Goal: Task Accomplishment & Management: Complete application form

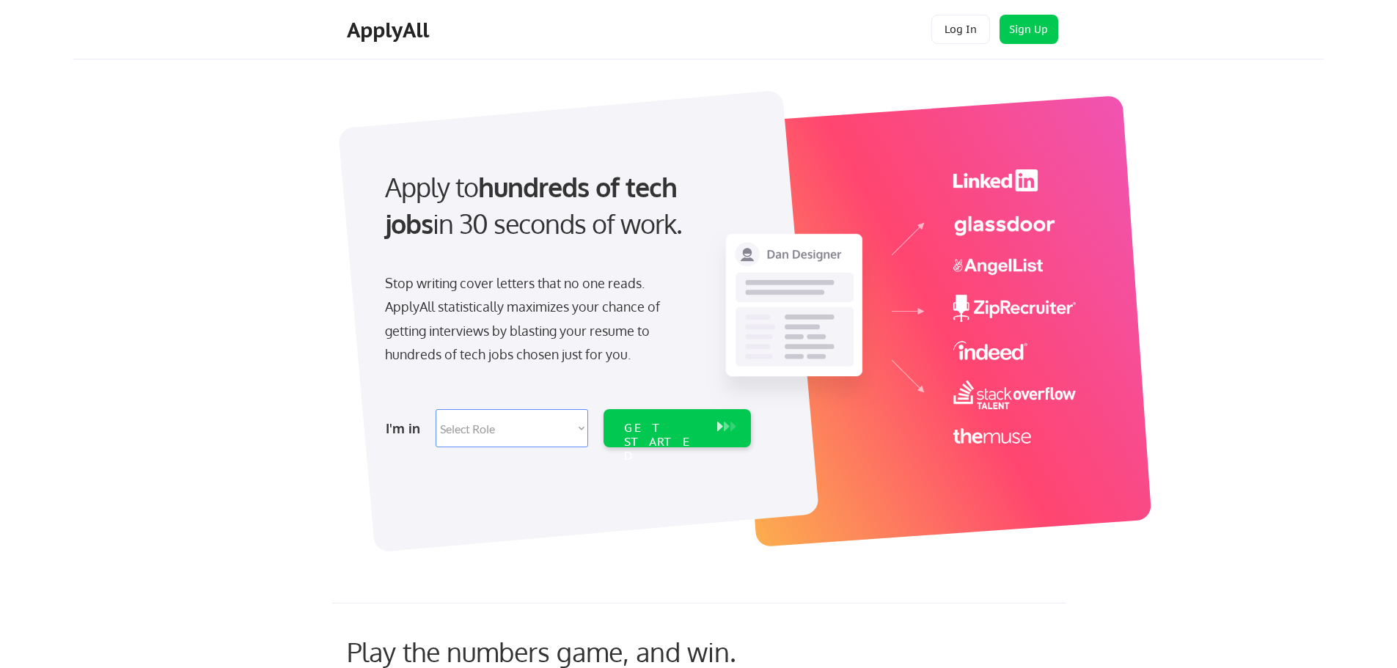
click at [381, 34] on div "ApplyAll" at bounding box center [390, 30] width 87 height 25
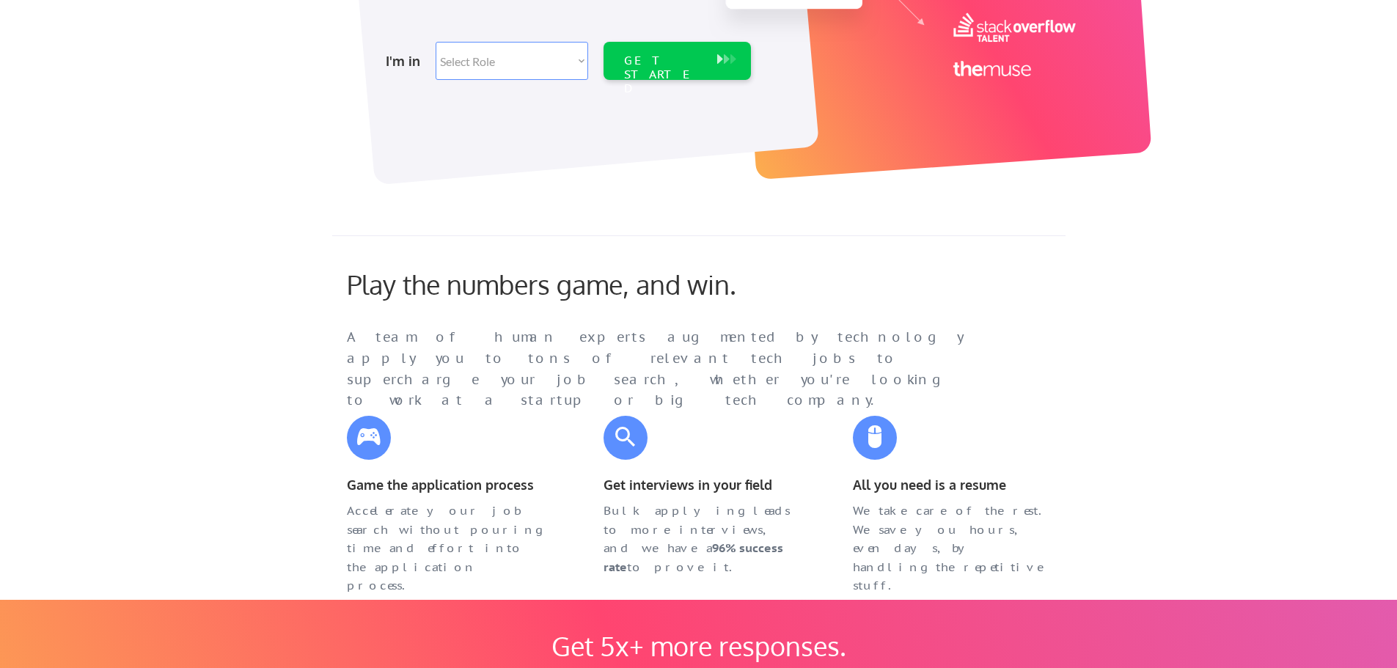
scroll to position [293, 0]
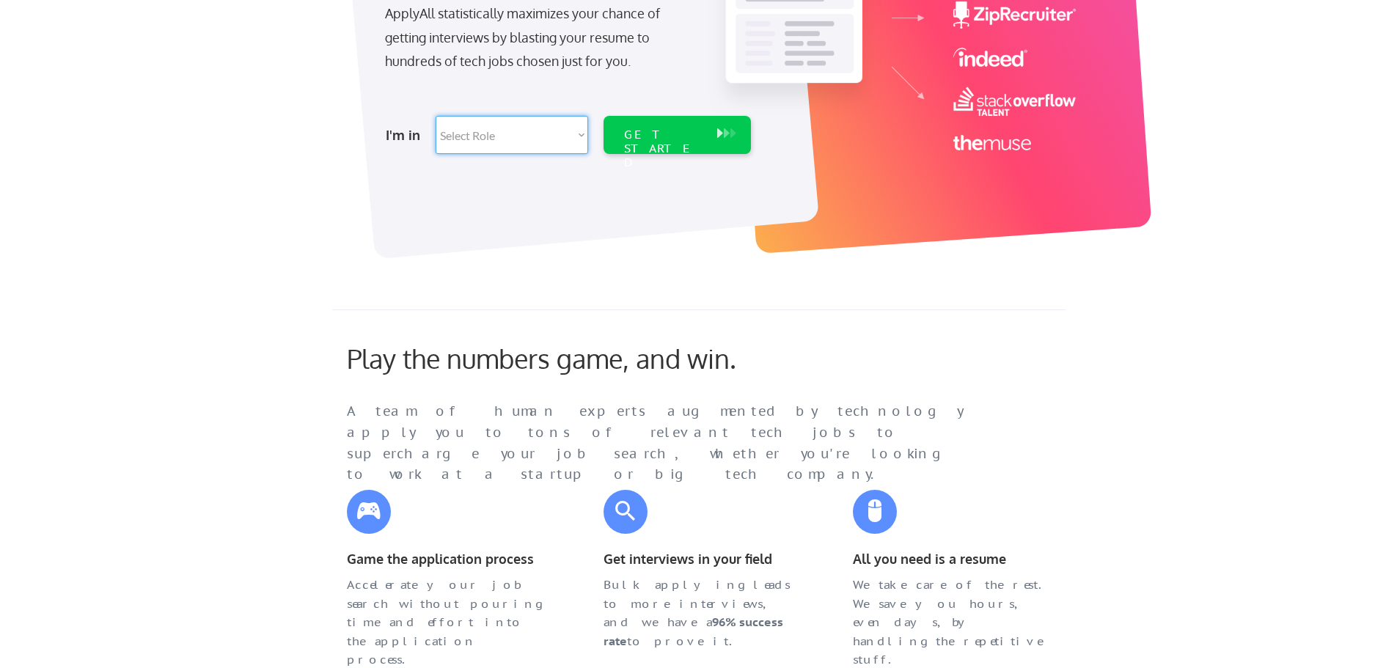
click at [504, 127] on select "Select Role Software Engineering Product Management Customer Success Sales UI/U…" at bounding box center [512, 135] width 152 height 38
click at [512, 141] on select "Select Role Software Engineering Product Management Customer Success Sales UI/U…" at bounding box center [512, 135] width 152 height 38
select select ""sales0""
click at [436, 116] on select "Select Role Software Engineering Product Management Customer Success Sales UI/U…" at bounding box center [512, 135] width 152 height 38
select select ""sales0""
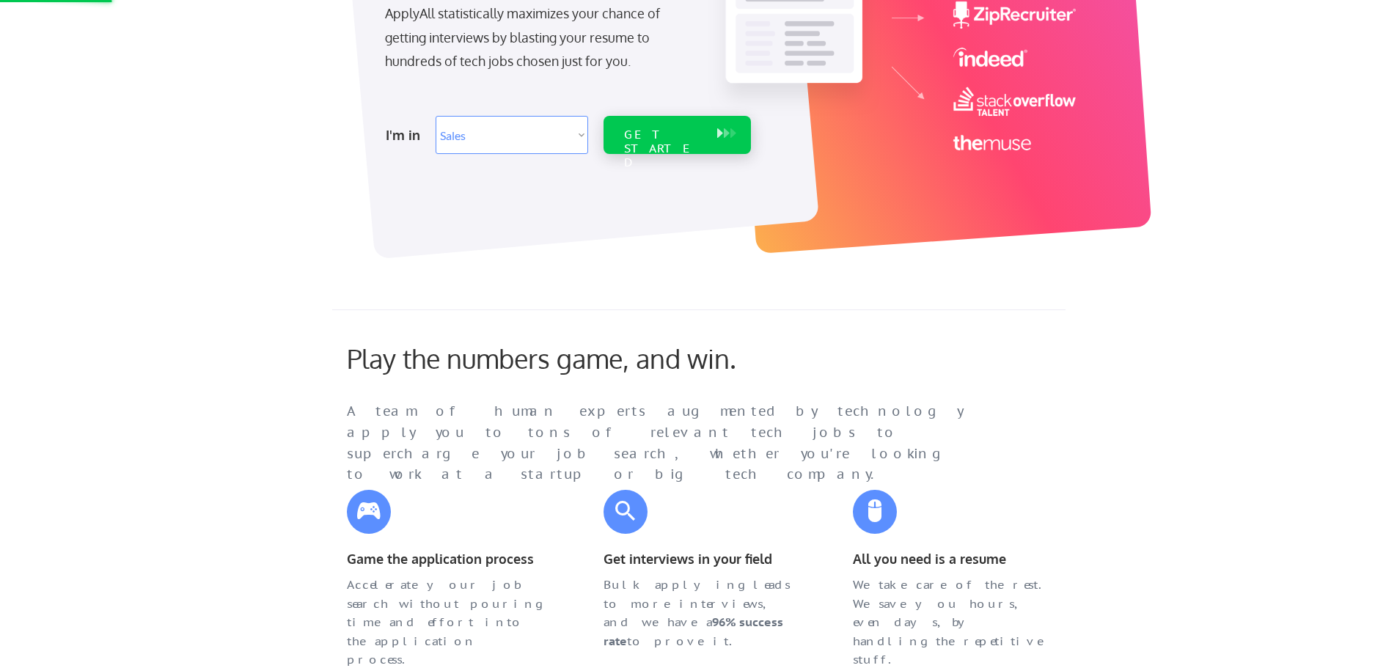
click at [675, 126] on div "GET STARTED" at bounding box center [663, 135] width 93 height 38
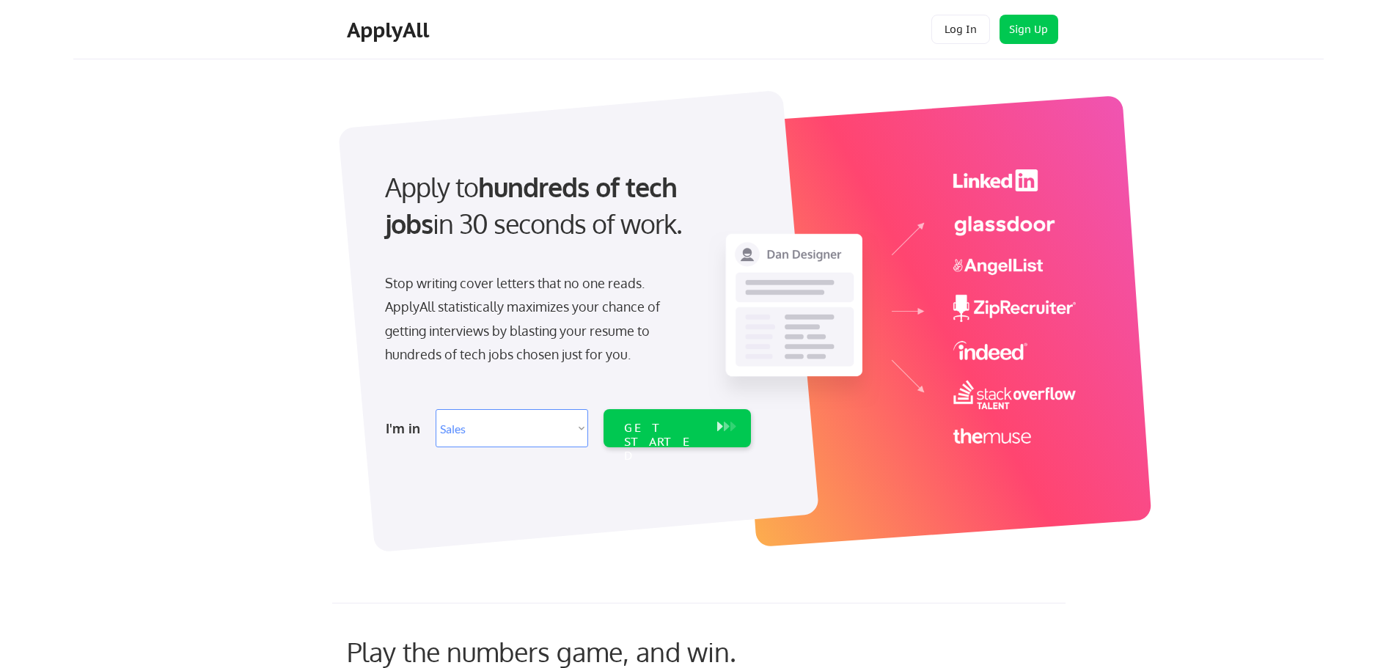
select select ""sales0""
